Goal: Information Seeking & Learning: Learn about a topic

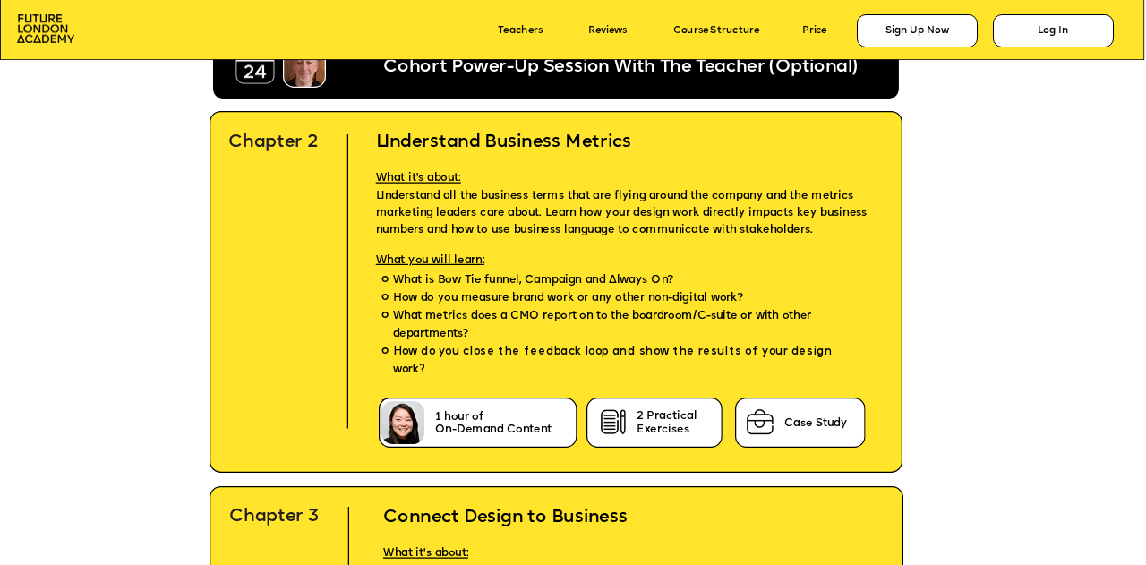
scroll to position [4119, 0]
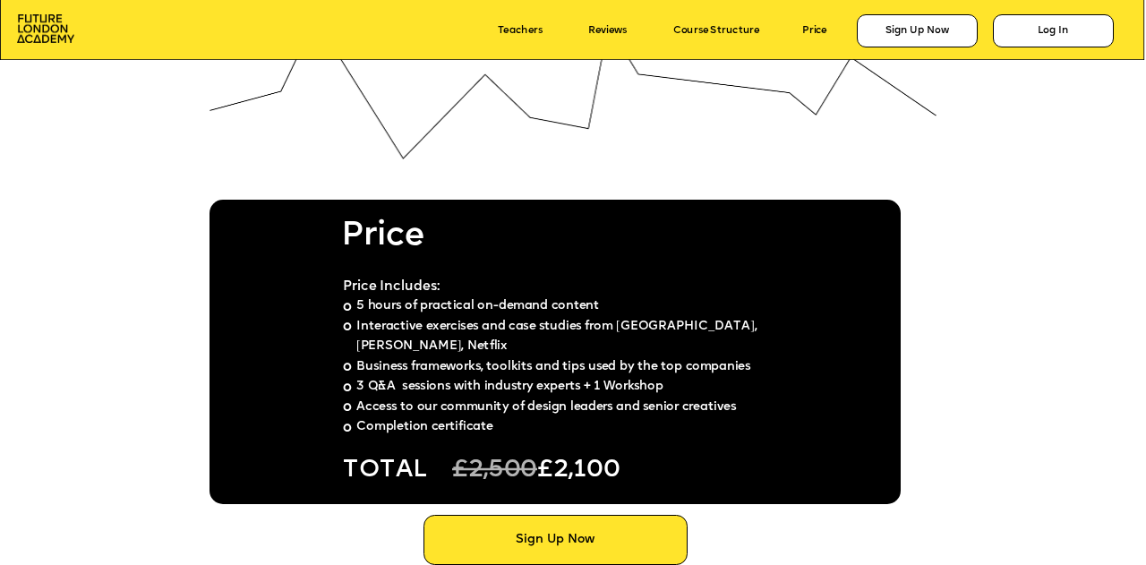
scroll to position [8955, 0]
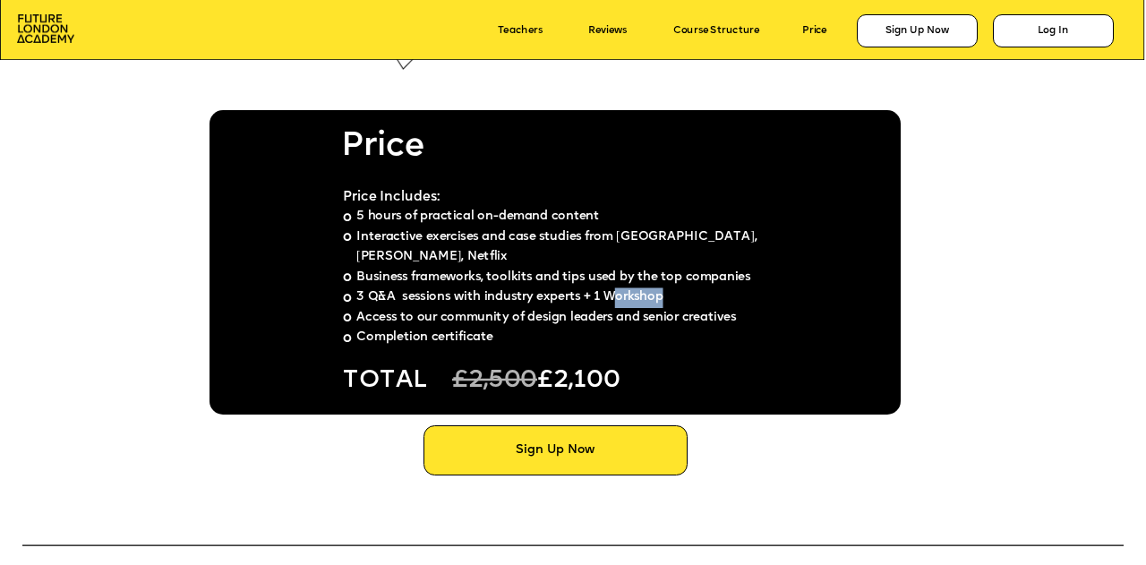
drag, startPoint x: 664, startPoint y: 278, endPoint x: 616, endPoint y: 283, distance: 48.6
click at [616, 291] on span "3 Q&A sessions with industry experts + 1 Workshop" at bounding box center [509, 297] width 307 height 13
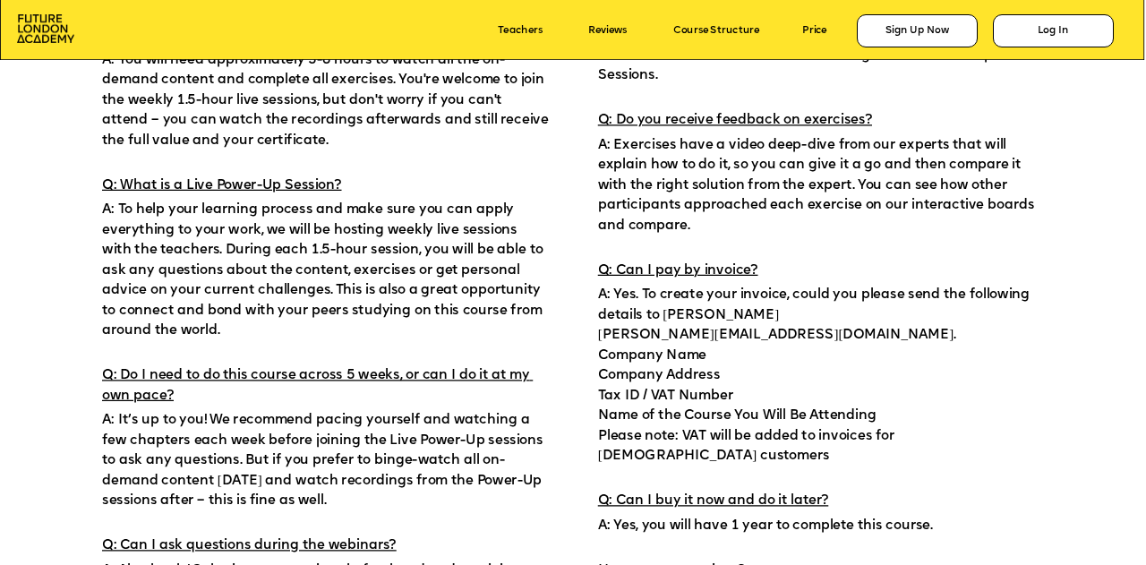
scroll to position [9492, 0]
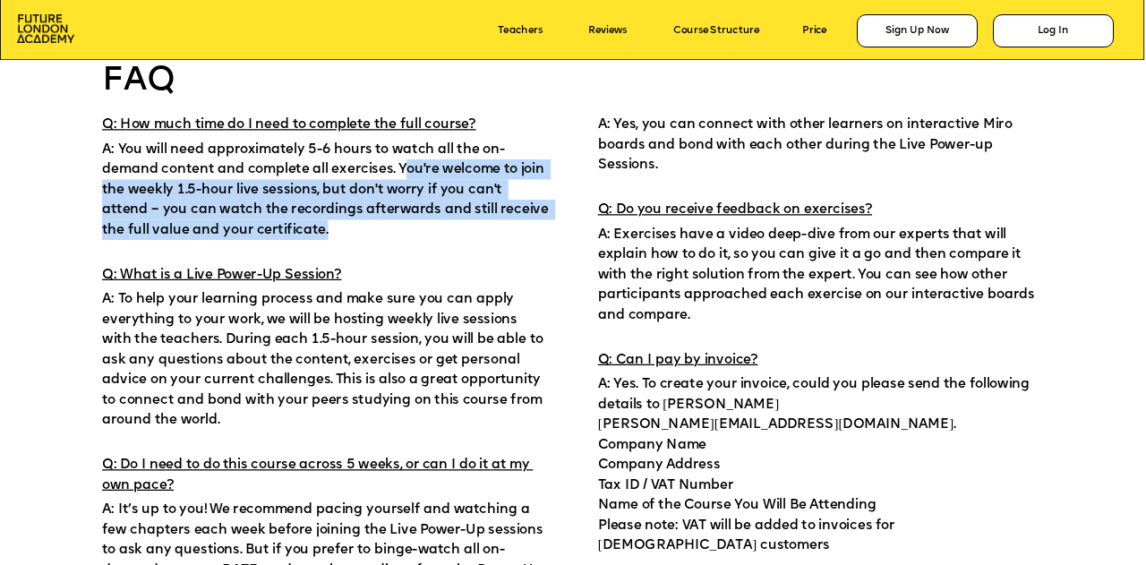
drag, startPoint x: 404, startPoint y: 165, endPoint x: 279, endPoint y: 231, distance: 141.0
click at [279, 231] on p "A: You will need approximately 5-6 hours to watch all the on-demand content and…" at bounding box center [325, 187] width 447 height 106
copy span "ou're welcome to join the weekly 1.5-hour live sessions, but don't worry if you…"
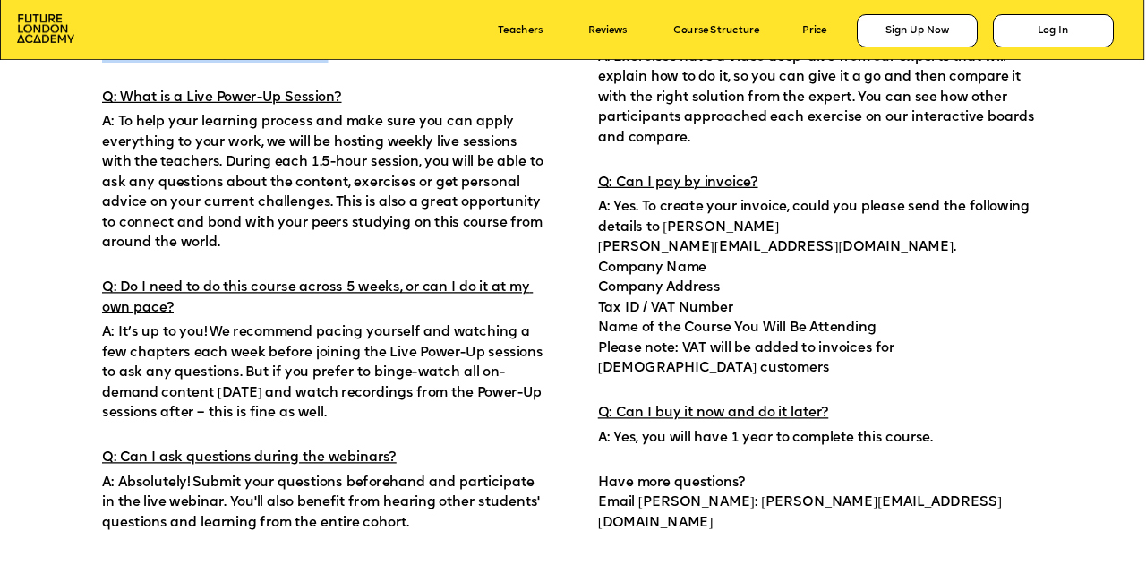
scroll to position [9671, 0]
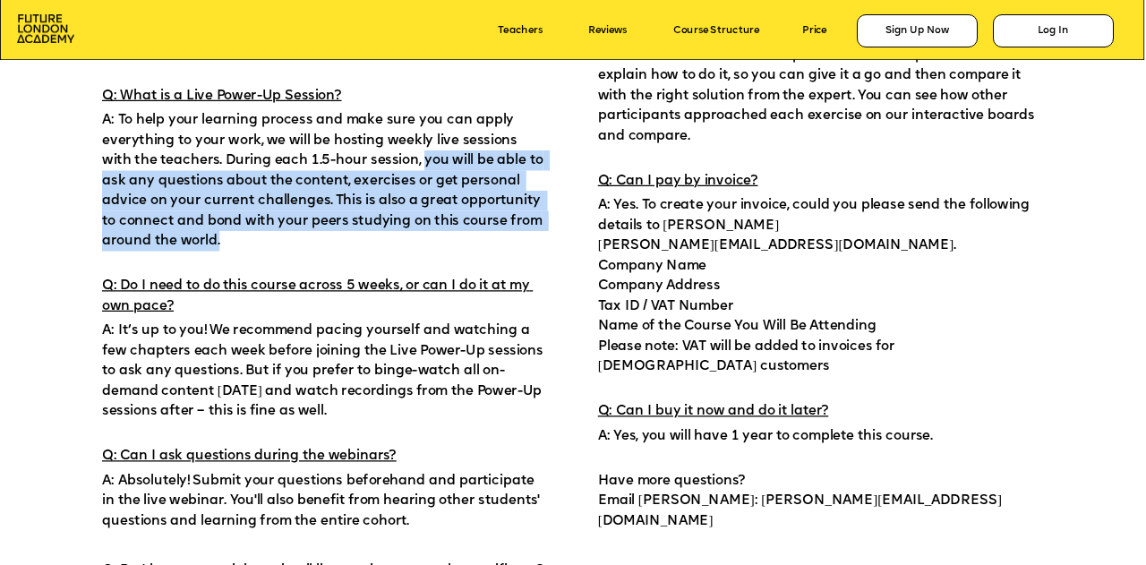
drag, startPoint x: 424, startPoint y: 157, endPoint x: 491, endPoint y: 240, distance: 106.4
click at [491, 240] on p "A: To help your learning process and make sure you can apply everything to your…" at bounding box center [325, 179] width 447 height 146
copy span "you will be able to ask any questions about the content, exercises or get perso…"
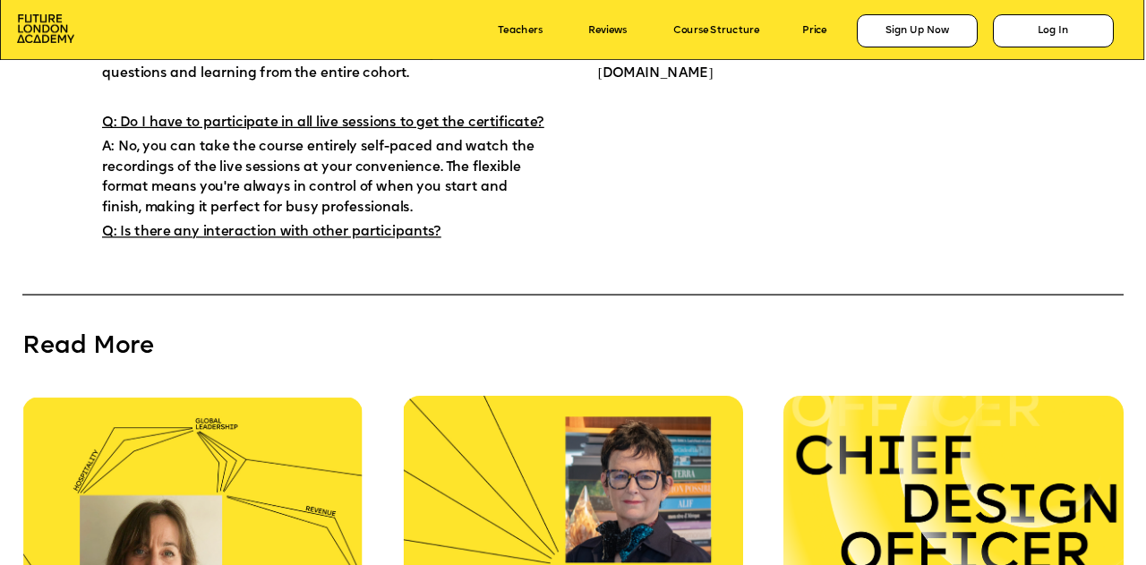
scroll to position [10298, 0]
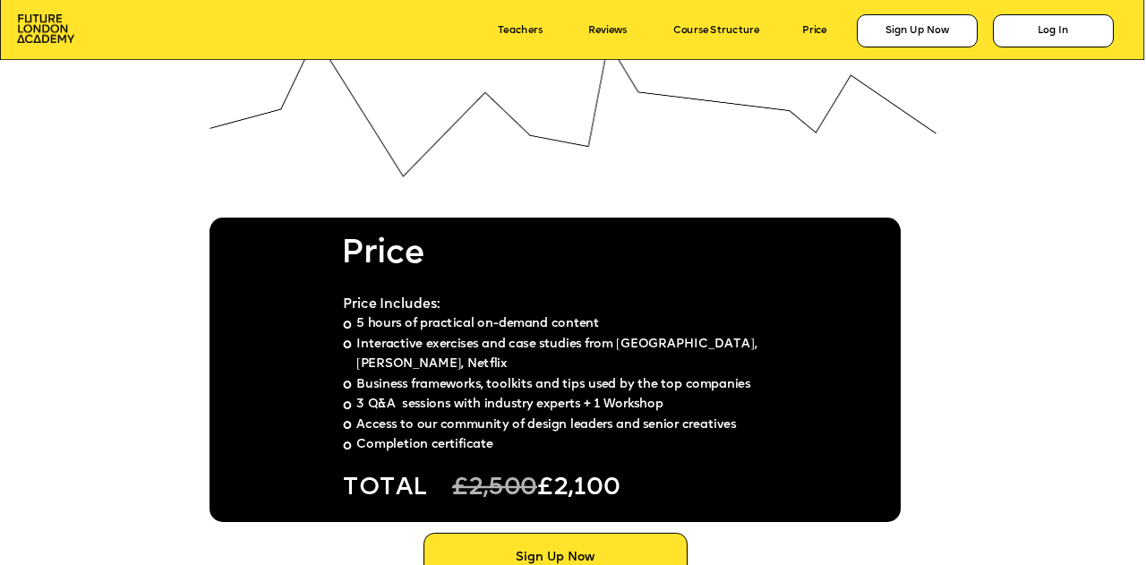
scroll to position [8937, 0]
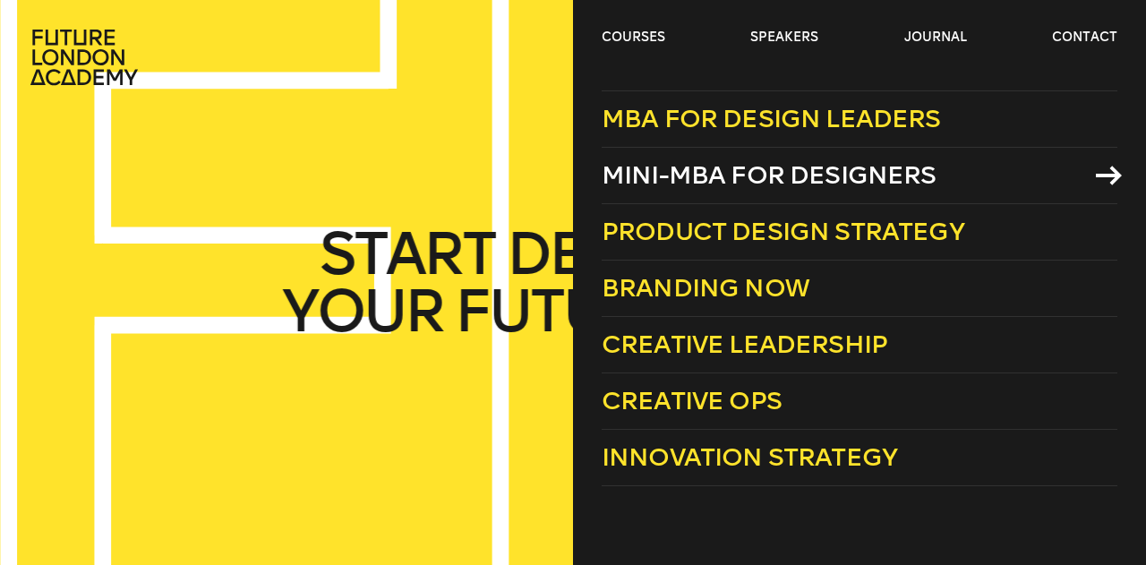
click at [715, 170] on span "Mini-MBA for Designers" at bounding box center [769, 175] width 335 height 30
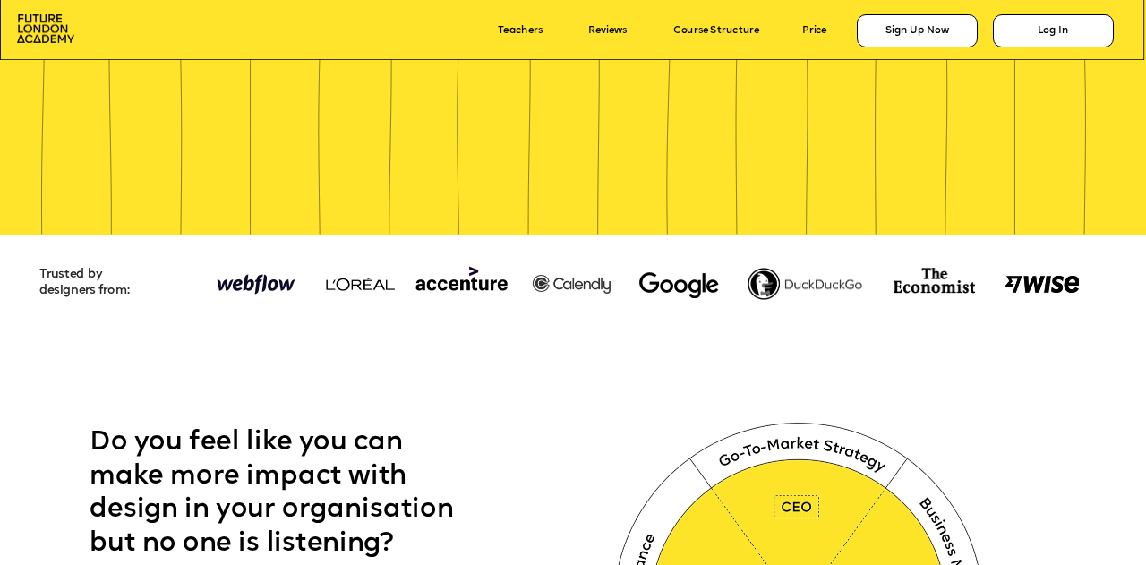
scroll to position [269, 0]
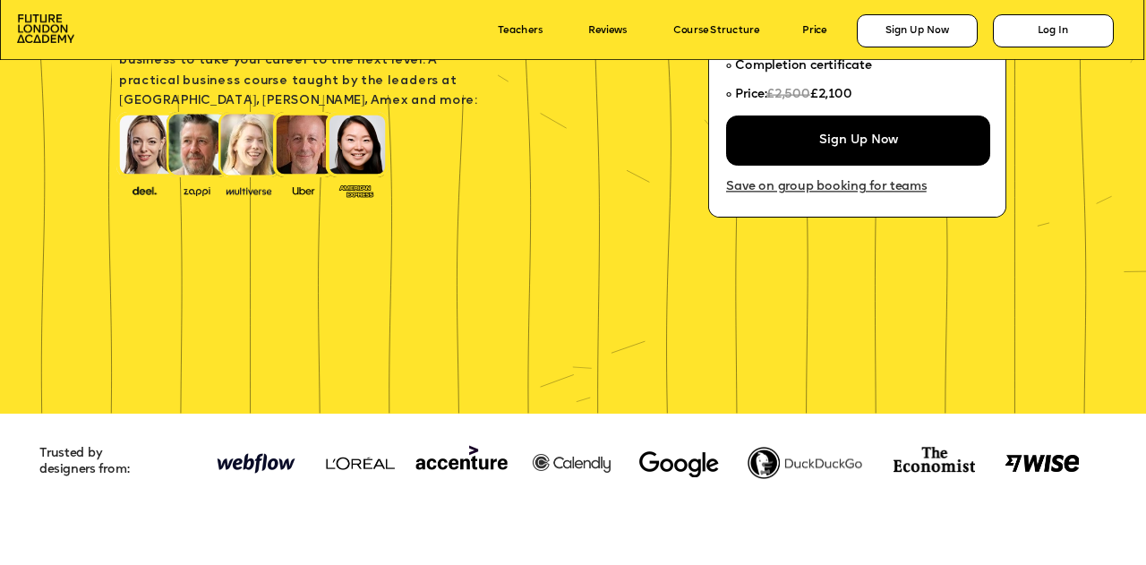
click at [838, 185] on link "Save on group booking for teams" at bounding box center [826, 187] width 201 height 13
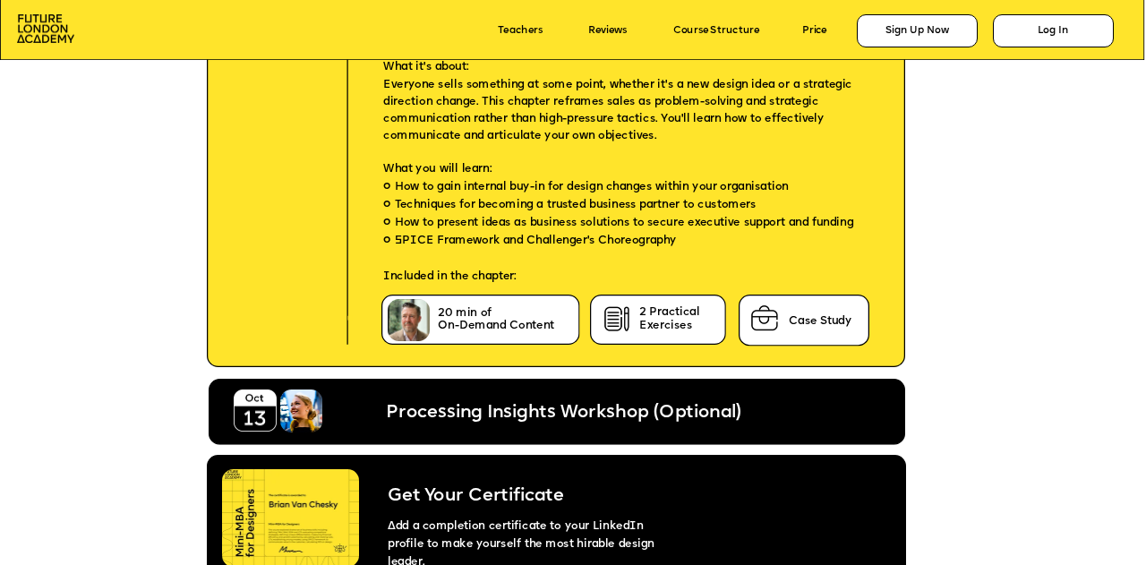
scroll to position [6358, 0]
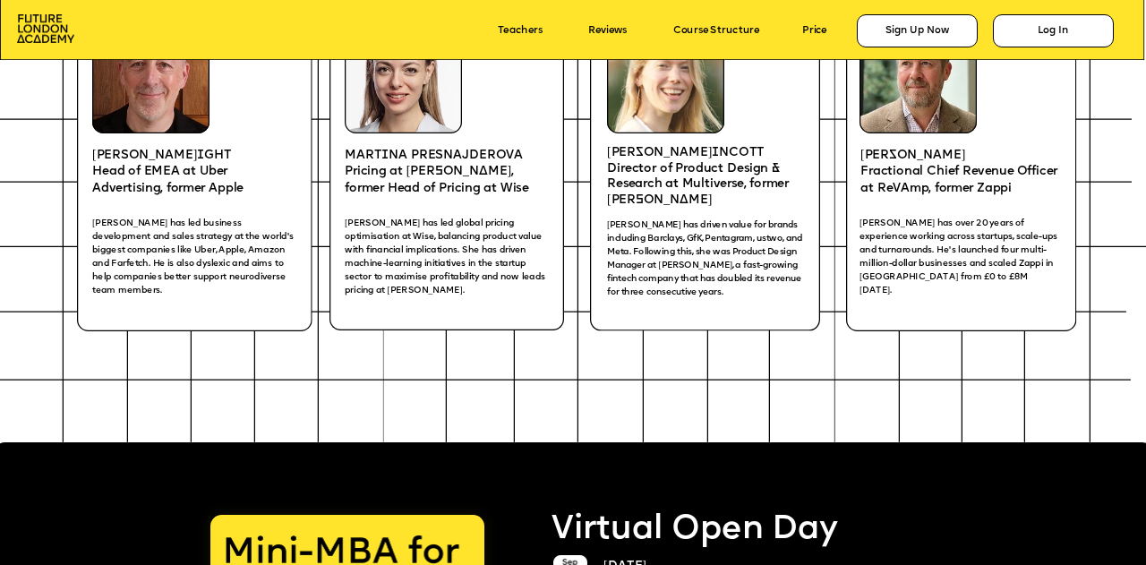
scroll to position [2686, 0]
